Goal: Information Seeking & Learning: Learn about a topic

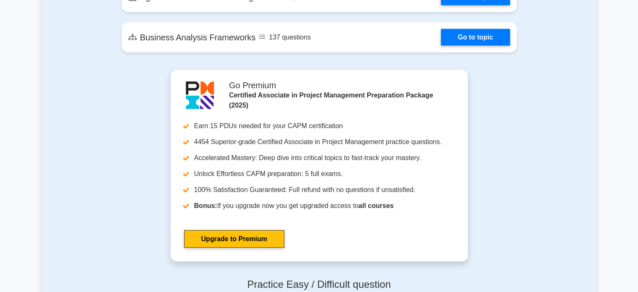
scroll to position [2183, 0]
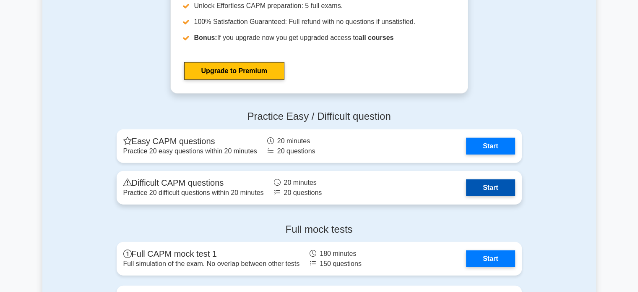
click at [490, 187] on link "Start" at bounding box center [490, 187] width 49 height 17
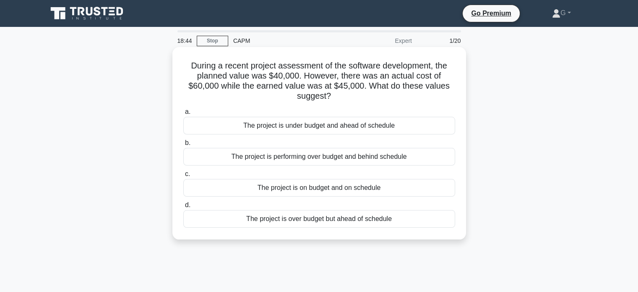
click at [284, 184] on div "The project is on budget and on schedule" at bounding box center [319, 188] width 272 height 18
click at [183, 177] on input "c. The project is on budget and on schedule" at bounding box center [183, 173] width 0 height 5
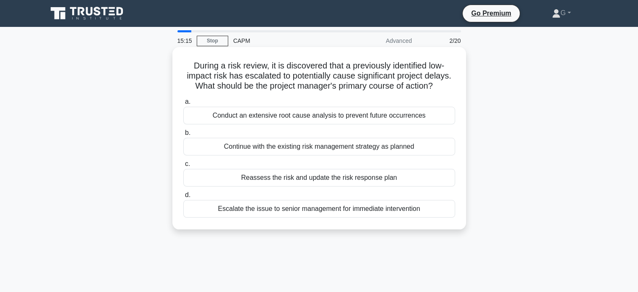
click at [254, 118] on div "Conduct an extensive root cause analysis to prevent future occurrences" at bounding box center [319, 116] width 272 height 18
click at [183, 105] on input "a. Conduct an extensive root cause analysis to prevent future occurrences" at bounding box center [183, 101] width 0 height 5
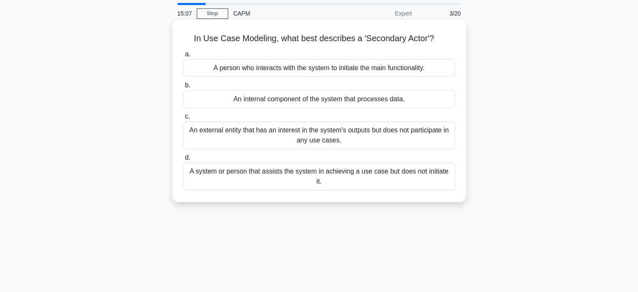
scroll to position [42, 0]
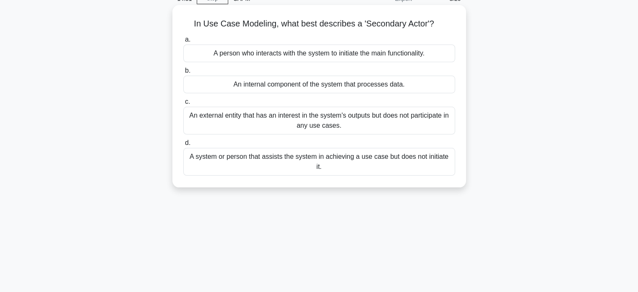
click at [250, 87] on div "An internal component of the system that processes data." at bounding box center [319, 85] width 272 height 18
click at [183, 73] on input "b. An internal component of the system that processes data." at bounding box center [183, 70] width 0 height 5
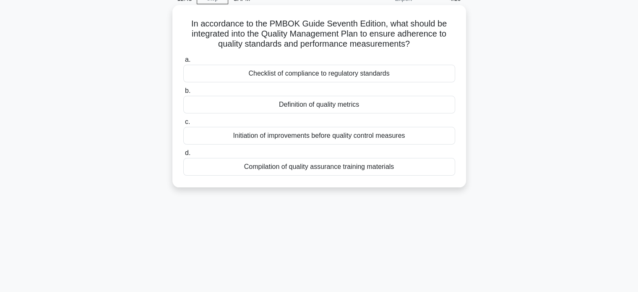
click at [311, 75] on div "Checklist of compliance to regulatory standards" at bounding box center [319, 74] width 272 height 18
click at [183, 63] on input "a. Checklist of compliance to regulatory standards" at bounding box center [183, 59] width 0 height 5
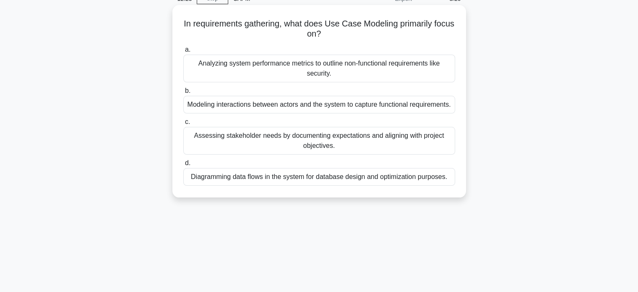
click at [307, 112] on div "Modeling interactions between actors and the system to capture functional requi…" at bounding box center [319, 105] width 272 height 18
click at [183, 94] on input "b. Modeling interactions between actors and the system to capture functional re…" at bounding box center [183, 90] width 0 height 5
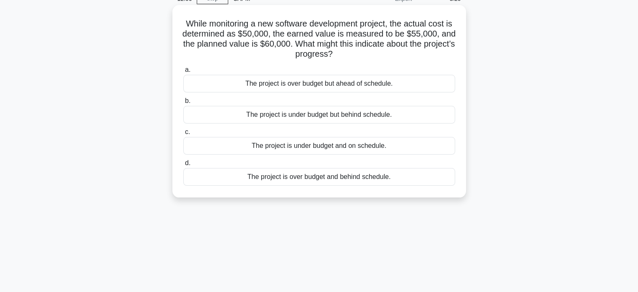
click at [314, 116] on div "The project is under budget but behind schedule." at bounding box center [319, 115] width 272 height 18
click at [183, 104] on input "b. The project is under budget but behind schedule." at bounding box center [183, 100] width 0 height 5
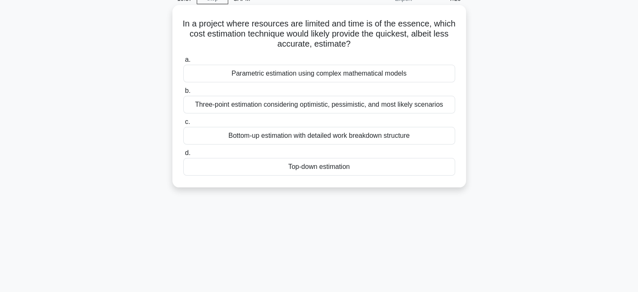
click at [302, 102] on div "Three-point estimation considering optimistic, pessimistic, and most likely sce…" at bounding box center [319, 105] width 272 height 18
click at [183, 94] on input "b. Three-point estimation considering optimistic, pessimistic, and most likely …" at bounding box center [183, 90] width 0 height 5
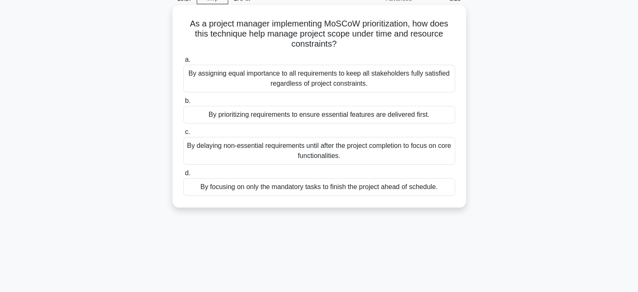
click at [294, 115] on div "By prioritizing requirements to ensure essential features are delivered first." at bounding box center [319, 115] width 272 height 18
click at [183, 104] on input "b. By prioritizing requirements to ensure essential features are delivered firs…" at bounding box center [183, 100] width 0 height 5
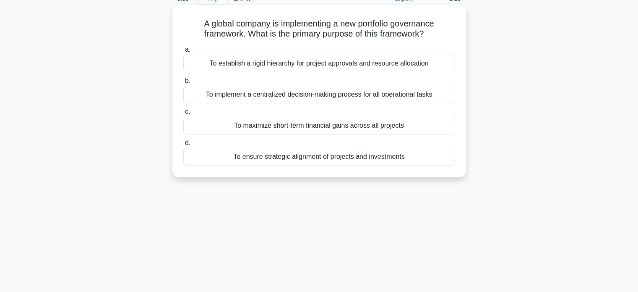
click at [313, 68] on div "To establish a rigid hierarchy for project approvals and resource allocation" at bounding box center [319, 64] width 272 height 18
click at [183, 52] on input "a. To establish a rigid hierarchy for project approvals and resource allocation" at bounding box center [183, 49] width 0 height 5
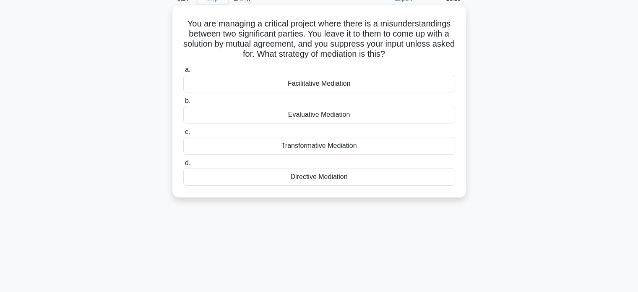
click at [301, 88] on div "Facilitative Mediation" at bounding box center [319, 84] width 272 height 18
click at [183, 73] on input "a. Facilitative Mediation" at bounding box center [183, 69] width 0 height 5
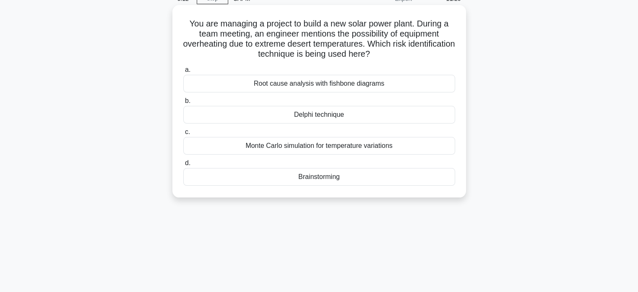
click at [332, 144] on div "Monte Carlo simulation for temperature variations" at bounding box center [319, 146] width 272 height 18
click at [183, 135] on input "c. Monte Carlo simulation for temperature variations" at bounding box center [183, 131] width 0 height 5
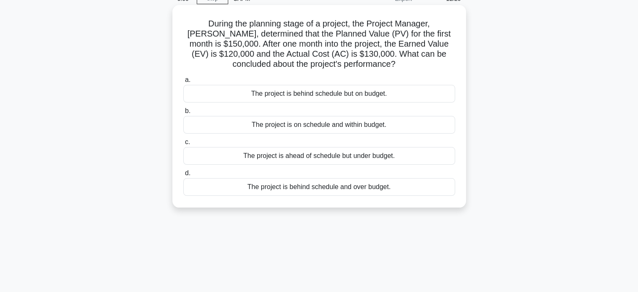
click at [330, 94] on div "The project is behind schedule but on budget." at bounding box center [319, 94] width 272 height 18
click at [183, 83] on input "a. The project is behind schedule but on budget." at bounding box center [183, 79] width 0 height 5
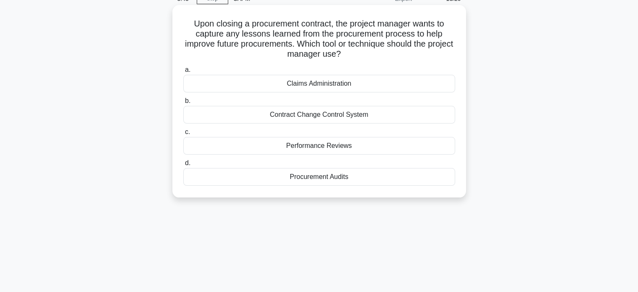
click at [319, 181] on div "Procurement Audits" at bounding box center [319, 177] width 272 height 18
click at [183, 166] on input "d. Procurement Audits" at bounding box center [183, 162] width 0 height 5
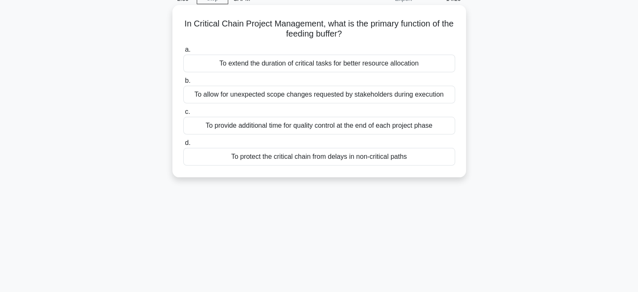
click at [268, 156] on div "To protect the critical chain from delays in non-critical paths" at bounding box center [319, 157] width 272 height 18
click at [183, 146] on input "d. To protect the critical chain from delays in non-critical paths" at bounding box center [183, 142] width 0 height 5
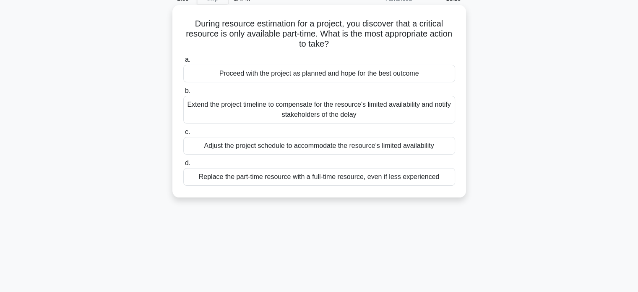
click at [319, 180] on div "Replace the part-time resource with a full-time resource, even if less experien…" at bounding box center [319, 177] width 272 height 18
click at [183, 166] on input "d. Replace the part-time resource with a full-time resource, even if less exper…" at bounding box center [183, 162] width 0 height 5
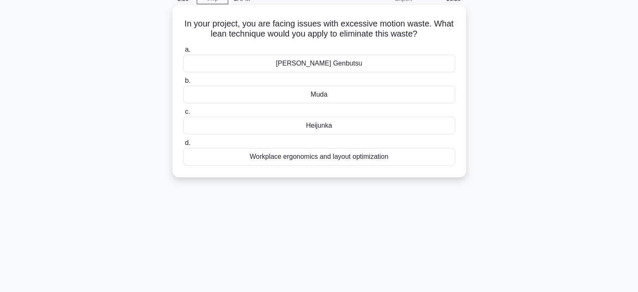
click at [328, 127] on div "Heijunka" at bounding box center [319, 126] width 272 height 18
click at [183, 115] on input "c. Heijunka" at bounding box center [183, 111] width 0 height 5
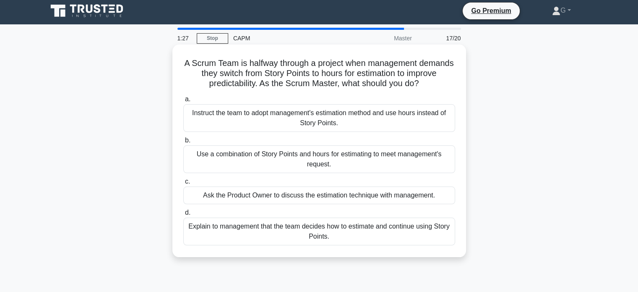
scroll to position [0, 0]
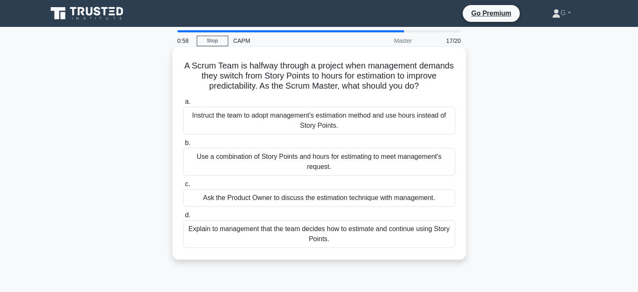
click at [292, 227] on div "Explain to management that the team decides how to estimate and continue using …" at bounding box center [319, 234] width 272 height 28
click at [183, 218] on input "d. Explain to management that the team decides how to estimate and continue usi…" at bounding box center [183, 214] width 0 height 5
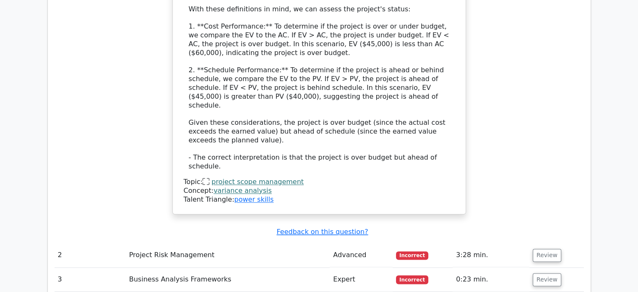
scroll to position [1217, 0]
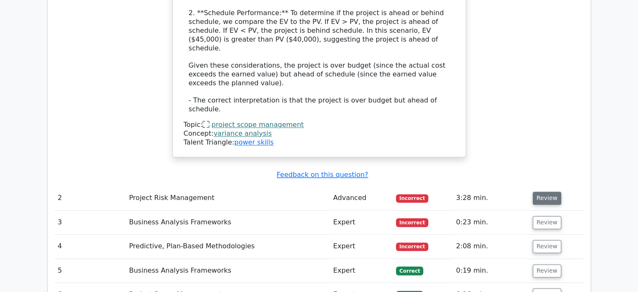
click at [546, 191] on button "Review" at bounding box center [547, 197] width 29 height 13
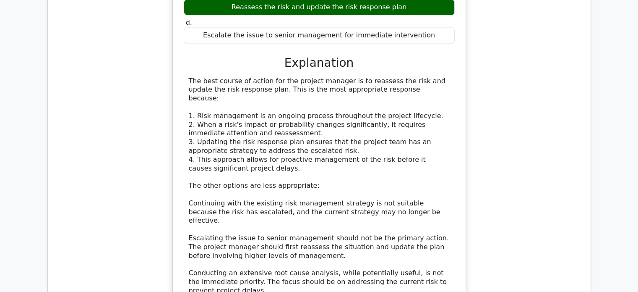
scroll to position [1721, 0]
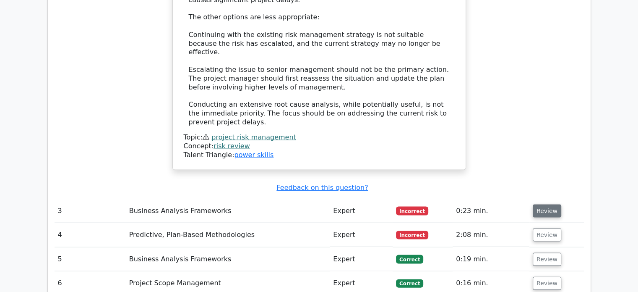
click at [537, 204] on button "Review" at bounding box center [547, 210] width 29 height 13
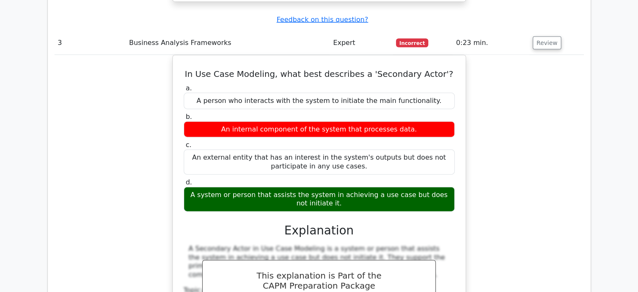
scroll to position [2057, 0]
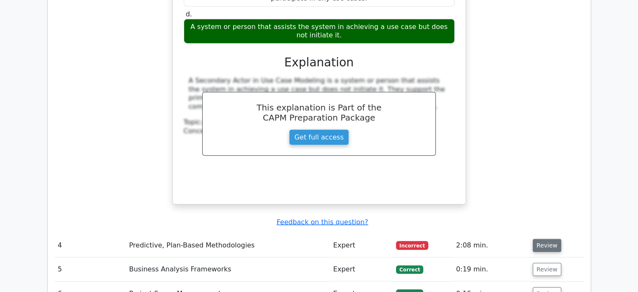
click at [538, 239] on button "Review" at bounding box center [547, 245] width 29 height 13
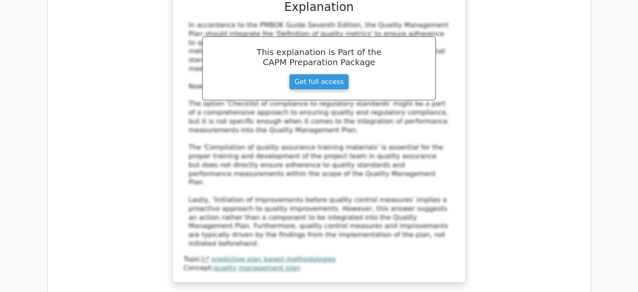
scroll to position [2561, 0]
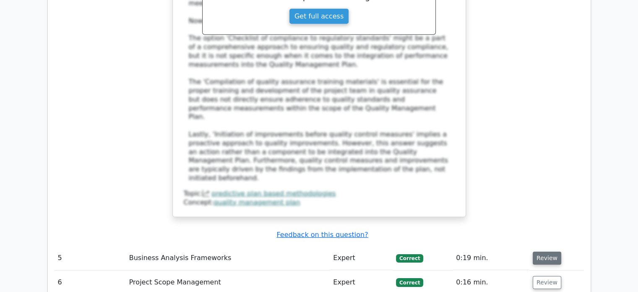
click at [538, 251] on button "Review" at bounding box center [547, 257] width 29 height 13
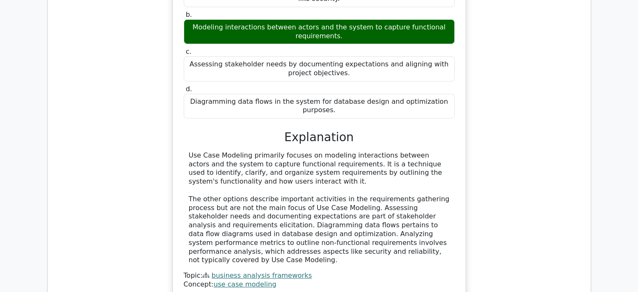
scroll to position [2980, 0]
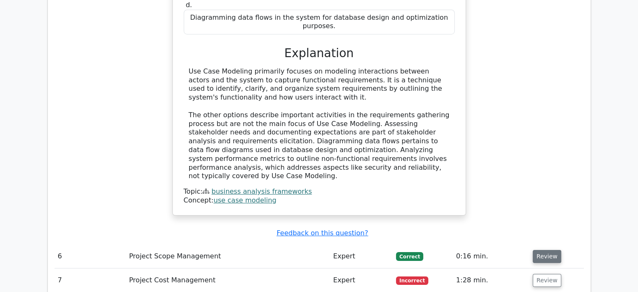
click at [541, 250] on button "Review" at bounding box center [547, 256] width 29 height 13
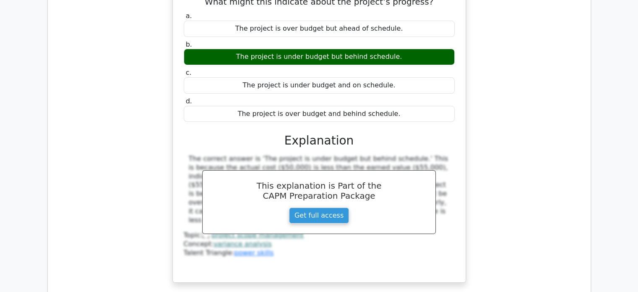
scroll to position [3358, 0]
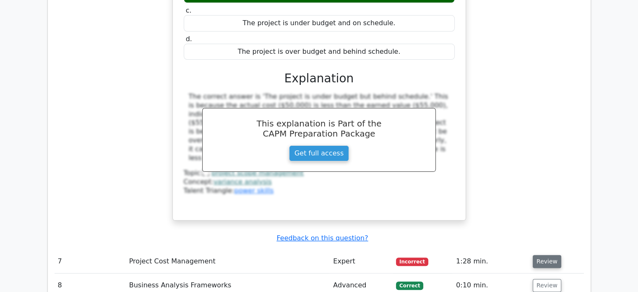
click at [546, 255] on button "Review" at bounding box center [547, 261] width 29 height 13
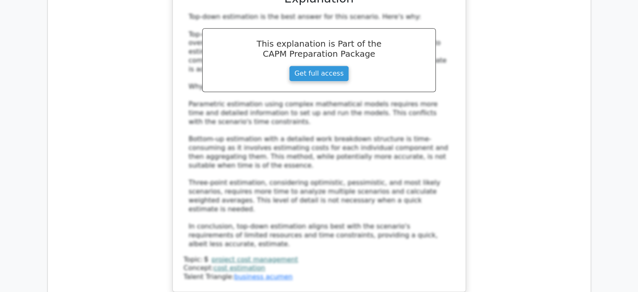
scroll to position [3820, 0]
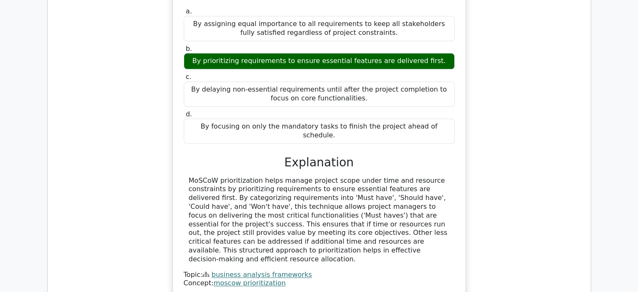
scroll to position [4240, 0]
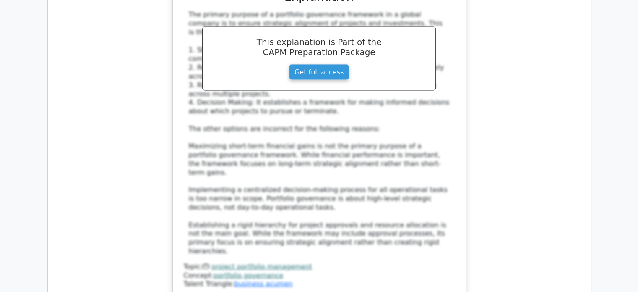
scroll to position [4744, 0]
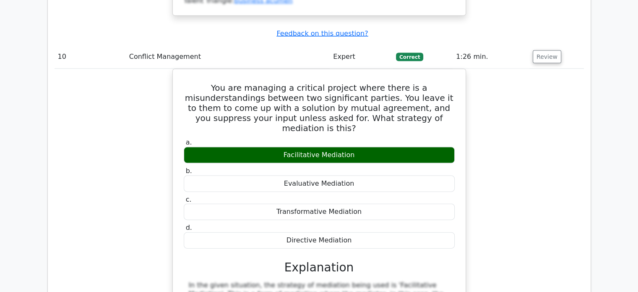
scroll to position [5079, 0]
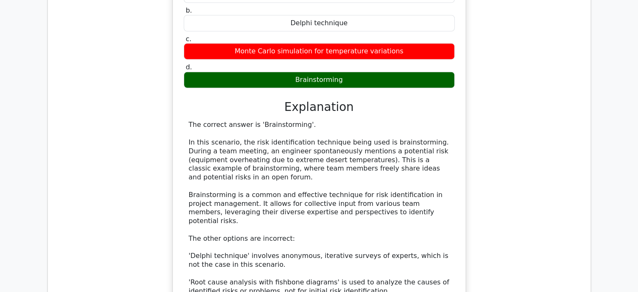
scroll to position [5625, 0]
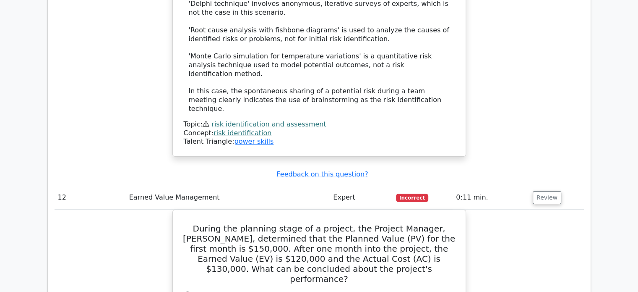
scroll to position [6003, 0]
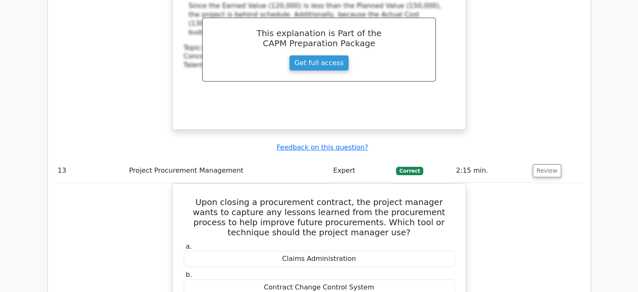
scroll to position [6381, 0]
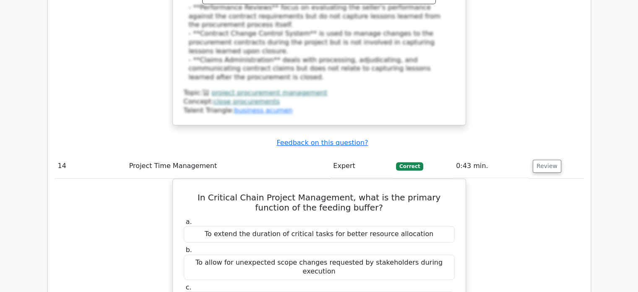
scroll to position [6842, 0]
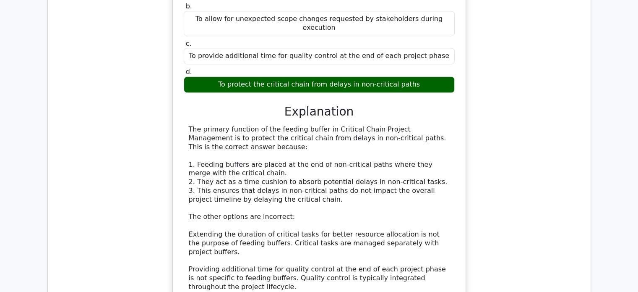
scroll to position [7010, 0]
